Goal: Task Accomplishment & Management: Use online tool/utility

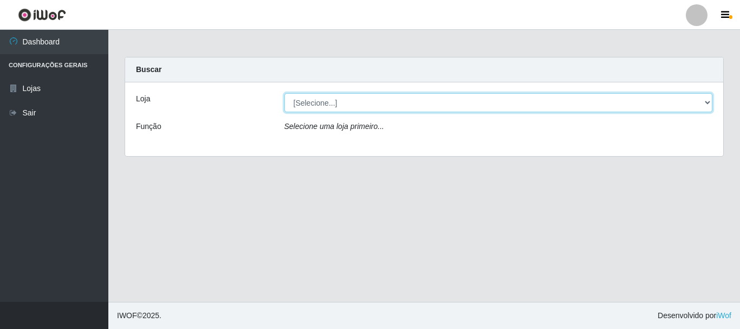
click at [705, 102] on select "[Selecione...] O Cestão - [GEOGRAPHIC_DATA]" at bounding box center [499, 102] width 429 height 19
select select "238"
click at [285, 93] on select "[Selecione...] O Cestão - [GEOGRAPHIC_DATA]" at bounding box center [499, 102] width 429 height 19
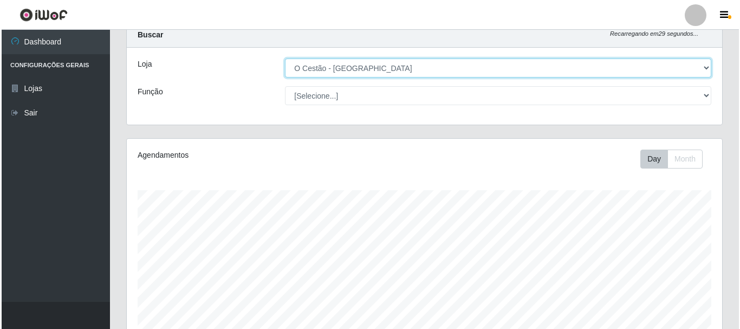
scroll to position [225, 596]
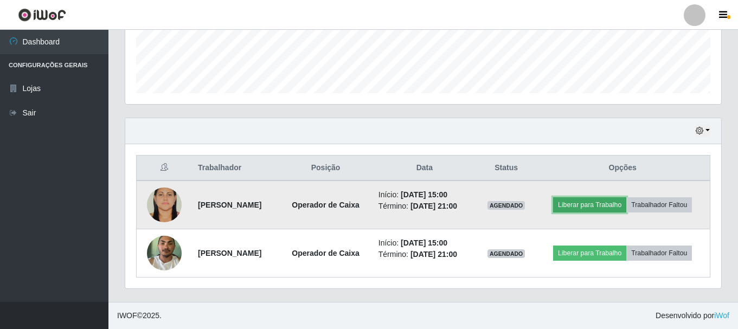
click at [589, 206] on button "Liberar para Trabalho" at bounding box center [589, 204] width 73 height 15
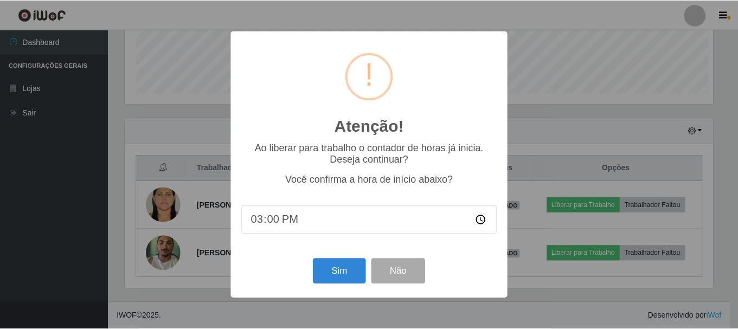
scroll to position [225, 590]
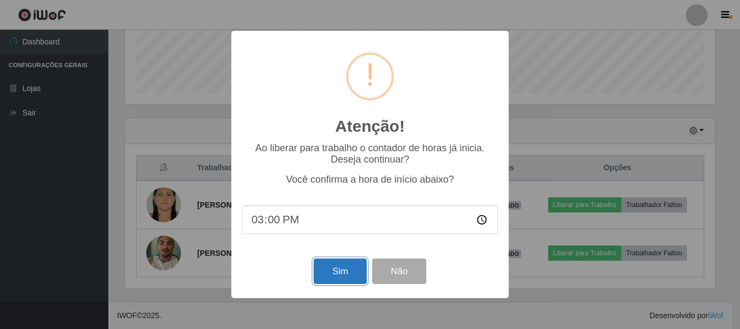
click at [334, 270] on button "Sim" at bounding box center [340, 271] width 53 height 25
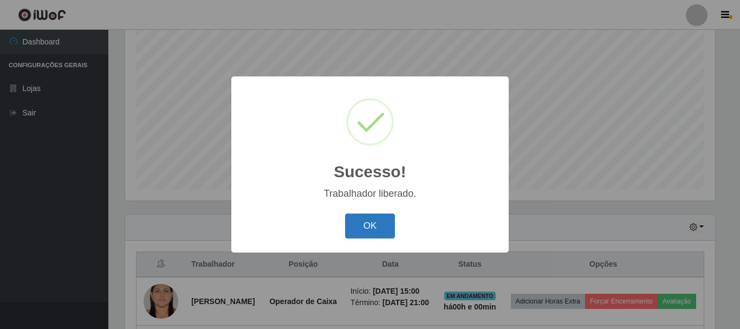
click at [370, 228] on button "OK" at bounding box center [370, 226] width 50 height 25
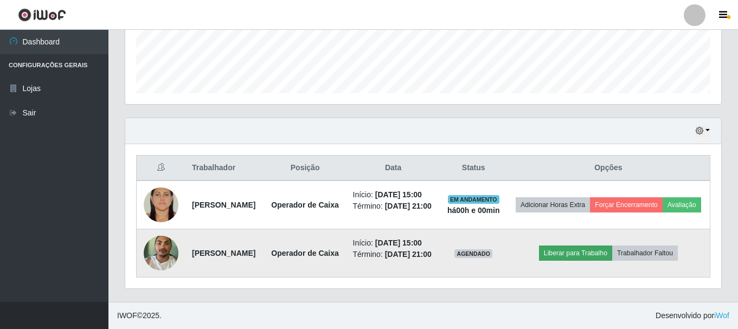
scroll to position [311, 0]
click at [600, 246] on button "Liberar para Trabalho" at bounding box center [575, 253] width 73 height 15
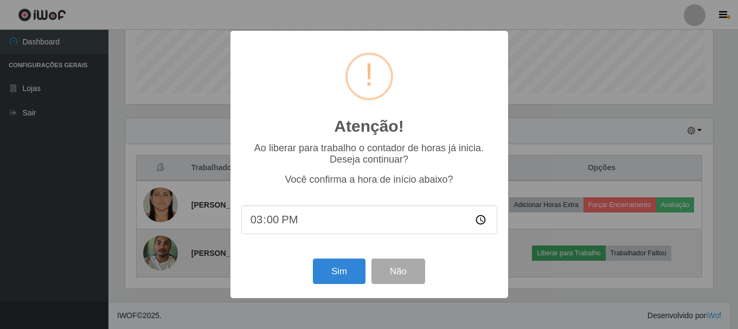
scroll to position [225, 590]
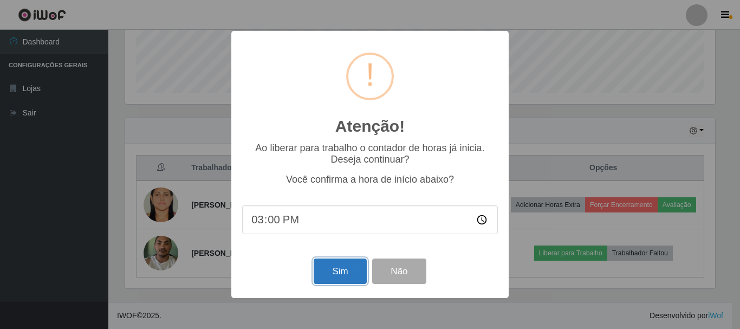
click at [331, 270] on button "Sim" at bounding box center [340, 271] width 53 height 25
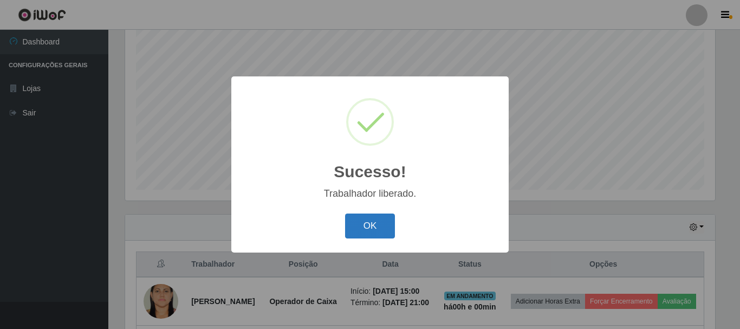
click at [384, 227] on button "OK" at bounding box center [370, 226] width 50 height 25
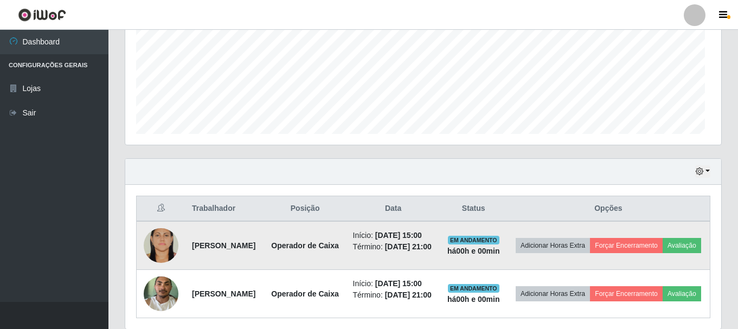
scroll to position [311, 0]
